Goal: Navigation & Orientation: Find specific page/section

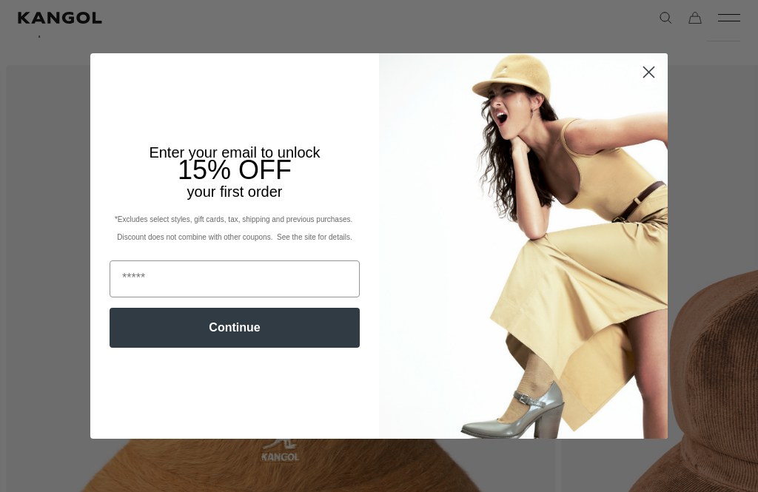
scroll to position [0, 305]
click at [641, 84] on circle "Close dialog" at bounding box center [648, 72] width 24 height 24
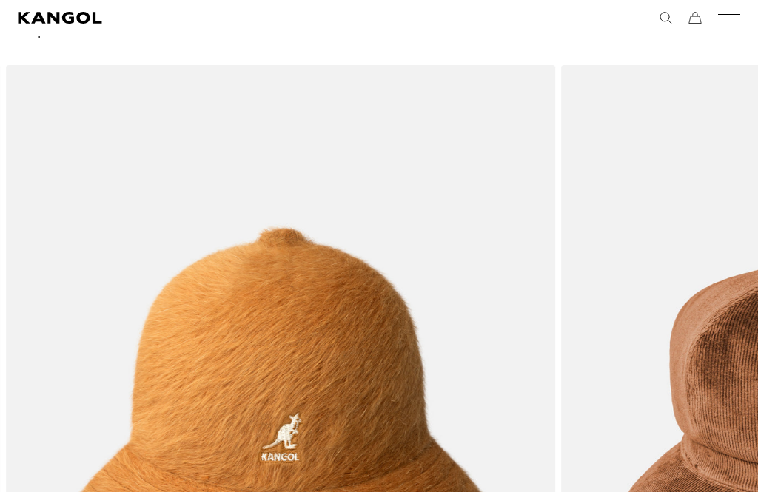
click at [650, 105] on div "Explore Icons Shop All Shop All Previous Next Wool FlexFit® Baseball price $40.…" at bounding box center [379, 431] width 758 height 827
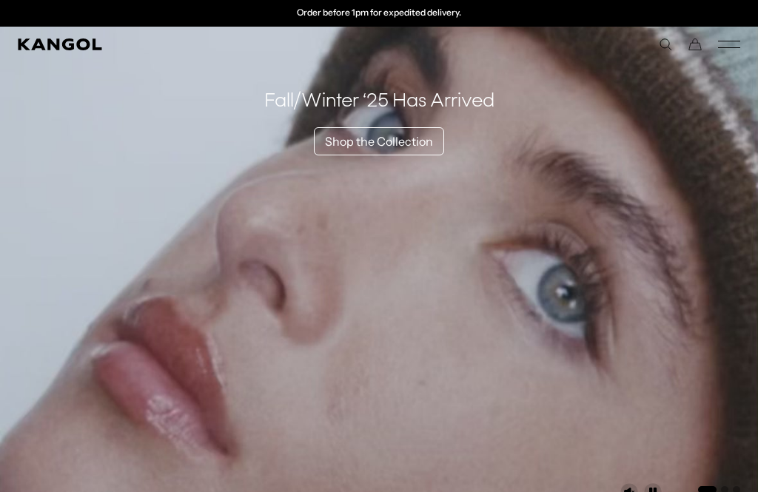
click at [383, 137] on link "Shop the Collection" at bounding box center [379, 141] width 130 height 28
click at [384, 138] on link "Shop the Collection" at bounding box center [379, 141] width 130 height 28
click at [346, 147] on link "Shop the Collection" at bounding box center [379, 141] width 130 height 28
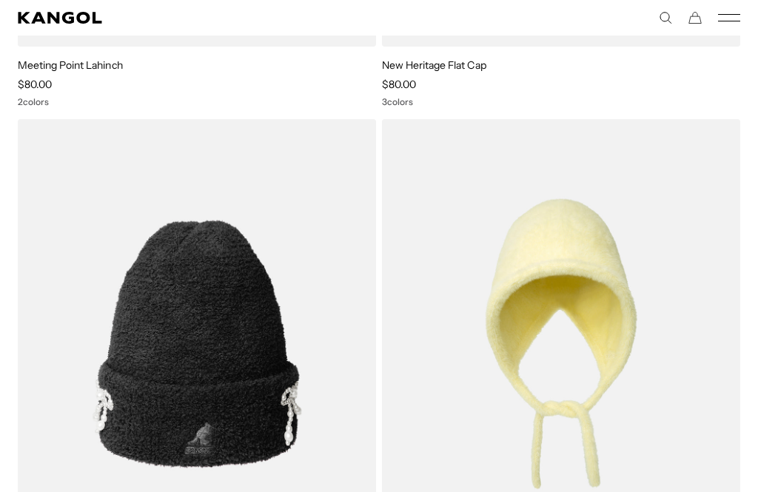
scroll to position [4743, 0]
